Goal: Information Seeking & Learning: Learn about a topic

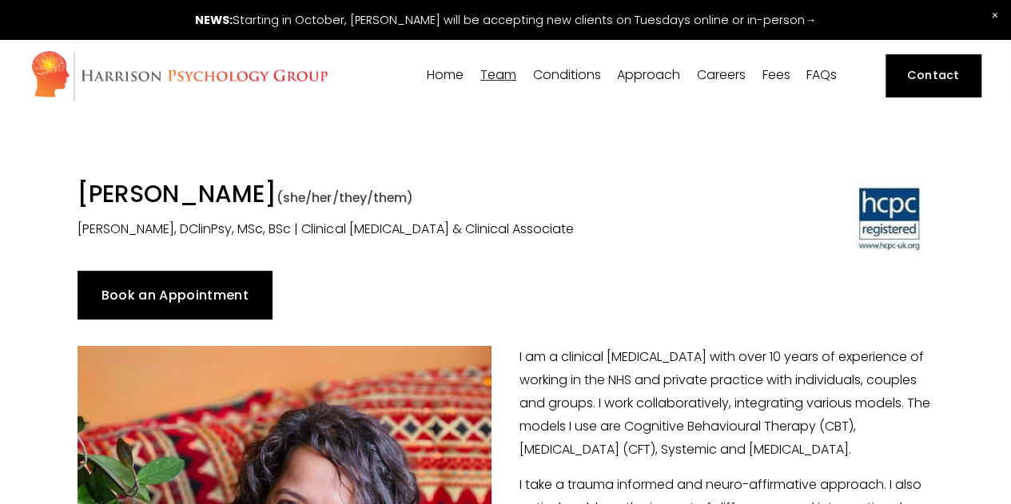
scroll to position [76, 0]
